Goal: Find specific fact: Find specific fact

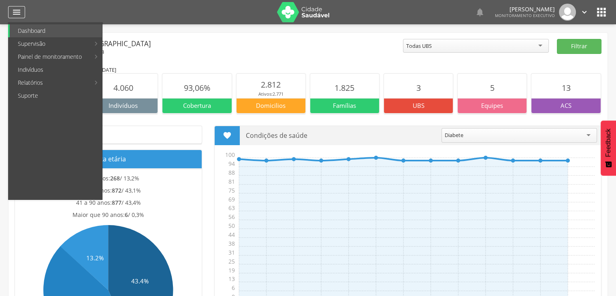
click at [13, 9] on icon "" at bounding box center [17, 12] width 10 height 10
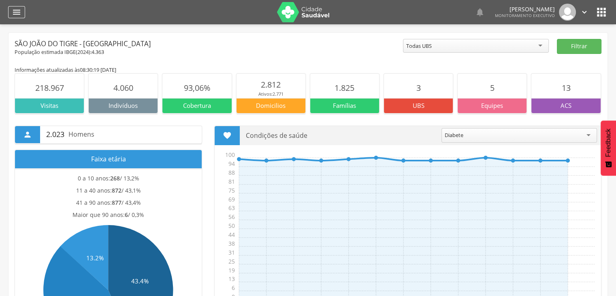
click at [16, 10] on icon "" at bounding box center [17, 12] width 10 height 10
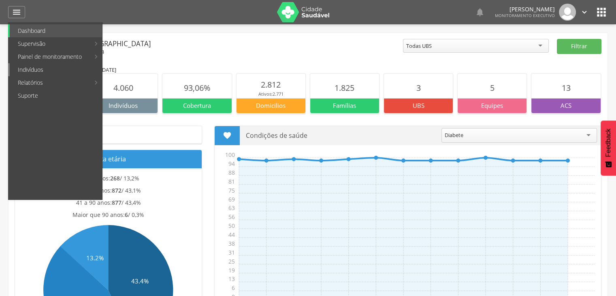
click at [37, 73] on link "Indivíduos" at bounding box center [56, 69] width 92 height 13
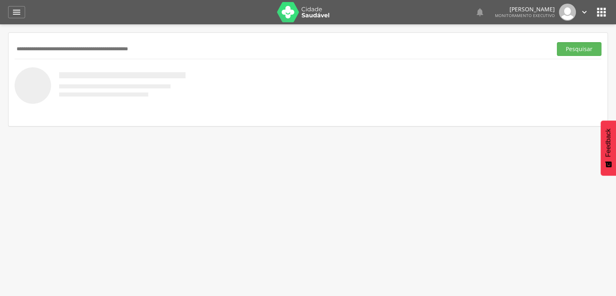
click at [56, 46] on input "text" at bounding box center [282, 49] width 534 height 14
type input "*******"
click at [557, 42] on button "Pesquisar" at bounding box center [579, 49] width 45 height 14
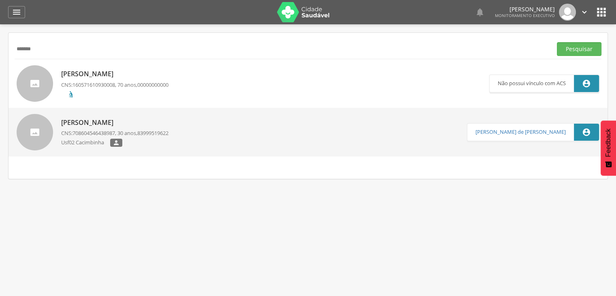
click at [107, 128] on div "Jucelma Caetano da Paz CNS: 708604546438987 , 30 anos, 83999519622 Usf02 Cacimb…" at bounding box center [114, 132] width 107 height 34
type input "**********"
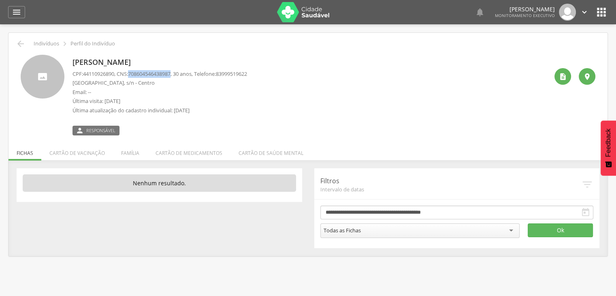
drag, startPoint x: 177, startPoint y: 76, endPoint x: 133, endPoint y: 71, distance: 44.1
click at [133, 71] on span "708604546438987" at bounding box center [149, 73] width 43 height 7
copy span "708604546438987"
